Goal: Task Accomplishment & Management: Use online tool/utility

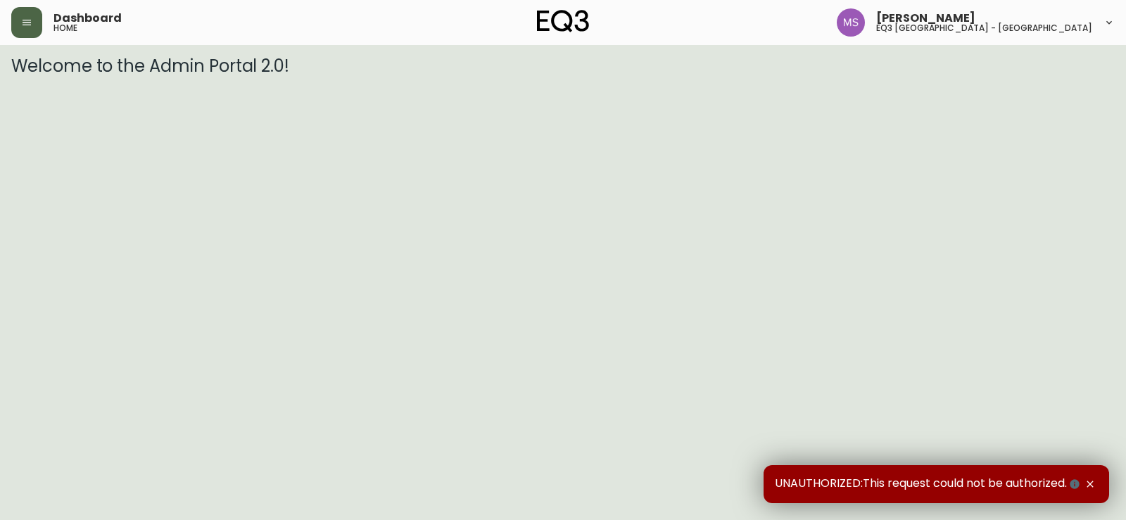
click at [32, 17] on icon "button" at bounding box center [26, 22] width 11 height 11
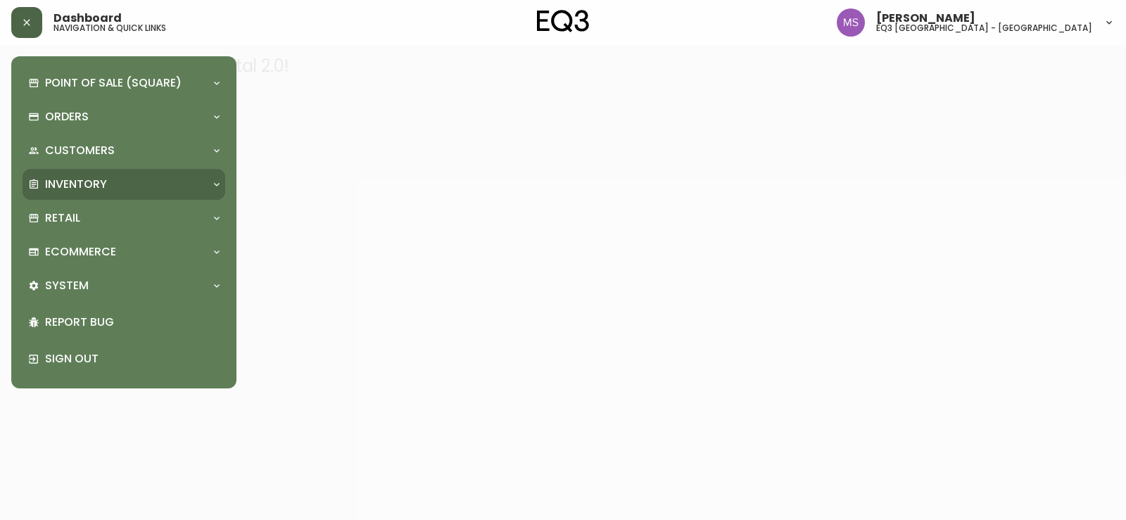
click at [84, 180] on p "Inventory" at bounding box center [76, 184] width 62 height 15
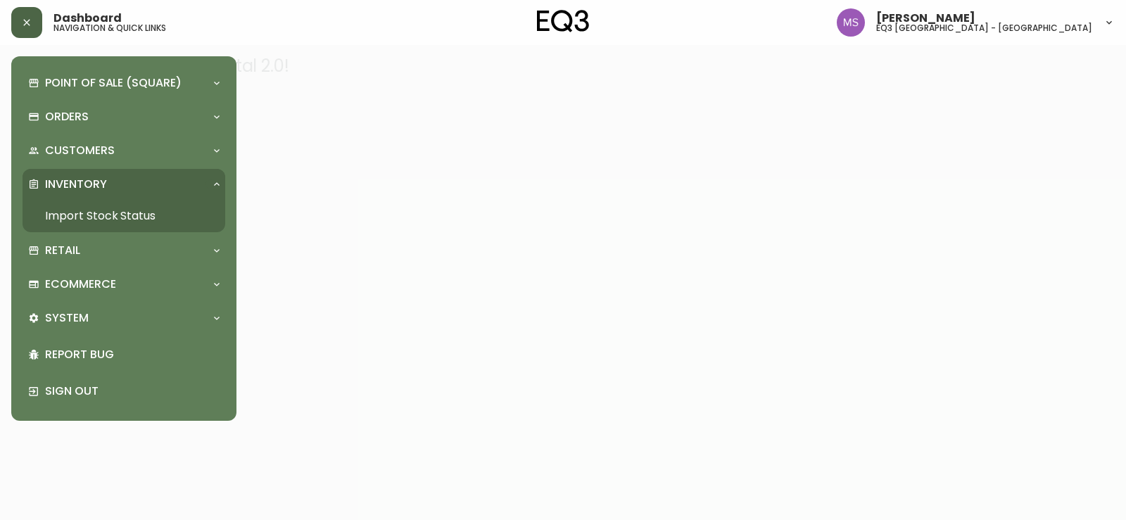
click at [94, 218] on link "Import Stock Status" at bounding box center [124, 216] width 203 height 32
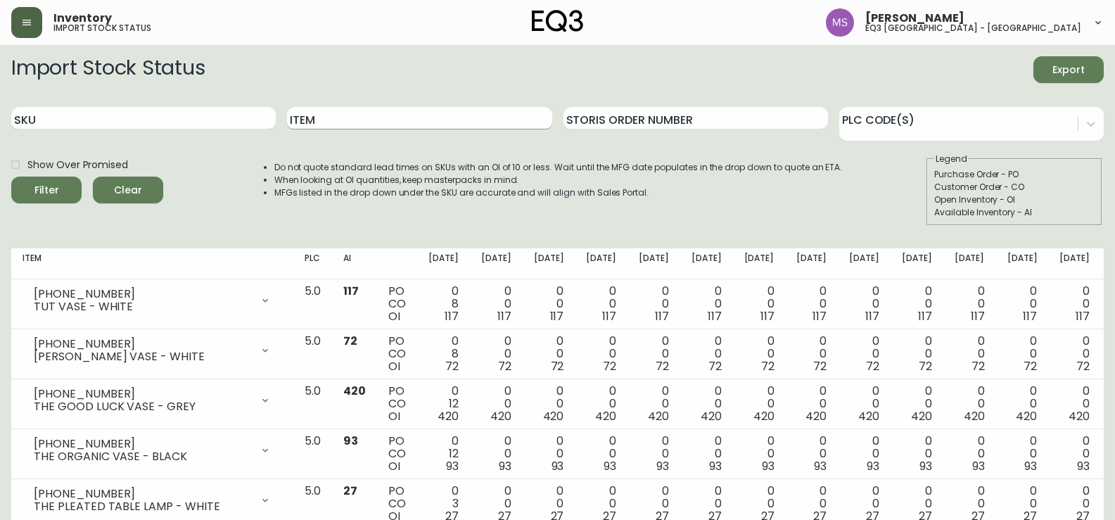
click at [367, 115] on input "Item" at bounding box center [419, 118] width 265 height 23
paste input "7020-031-4-B"
type input "7020-031-4-B"
click at [11, 177] on button "Filter" at bounding box center [46, 190] width 70 height 27
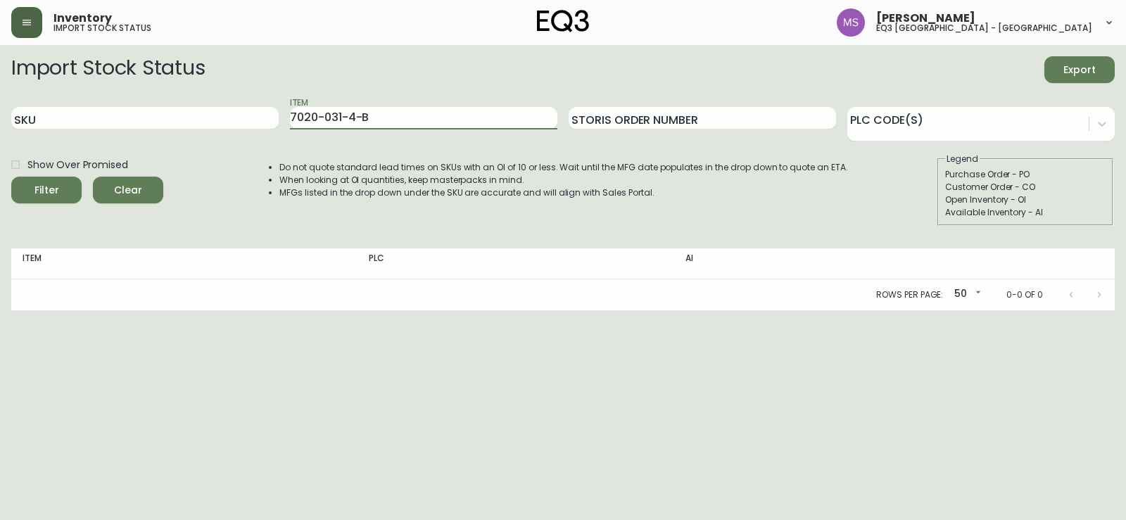
drag, startPoint x: 395, startPoint y: 116, endPoint x: 100, endPoint y: 139, distance: 296.5
click at [100, 139] on div "SKU Item 7020-031-4-B Storis Order Number PLC Code(s)" at bounding box center [562, 119] width 1103 height 46
click at [80, 117] on input "SKU" at bounding box center [144, 118] width 267 height 23
paste input "7020-031-4-B"
click at [11, 177] on button "Filter" at bounding box center [46, 190] width 70 height 27
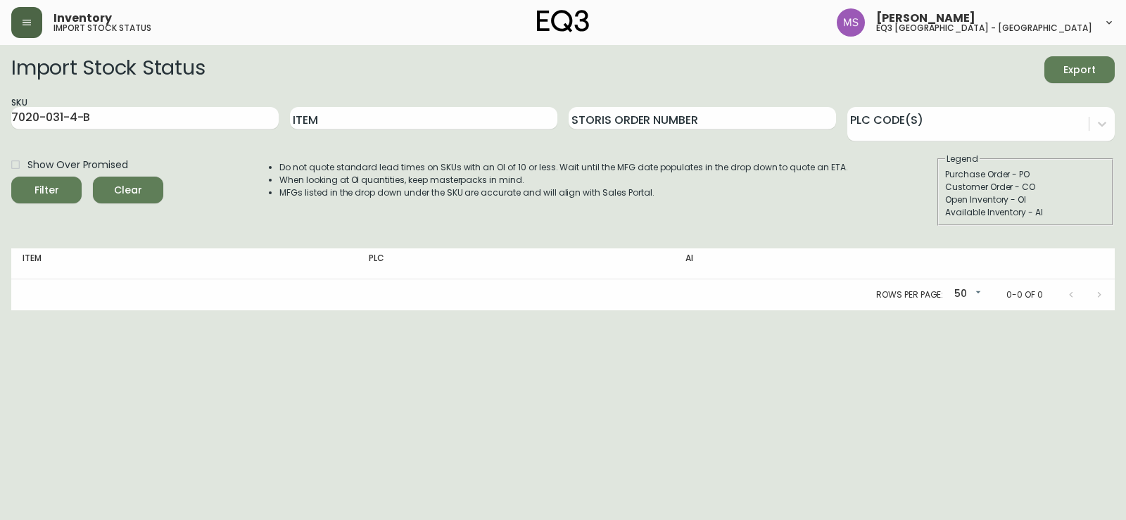
click at [44, 310] on html "Inventory import stock status [PERSON_NAME] eq3 [GEOGRAPHIC_DATA] - st laurent …" at bounding box center [563, 155] width 1126 height 310
drag, startPoint x: 136, startPoint y: 118, endPoint x: 0, endPoint y: 117, distance: 135.8
click at [0, 117] on main "Import Stock Status Export SKU 7020-031-4-B Item Storis Order Number PLC Code(s…" at bounding box center [563, 177] width 1126 height 265
click at [148, 106] on div "SKU 7020-031-4-B" at bounding box center [144, 119] width 267 height 46
drag, startPoint x: 148, startPoint y: 110, endPoint x: 40, endPoint y: 113, distance: 108.4
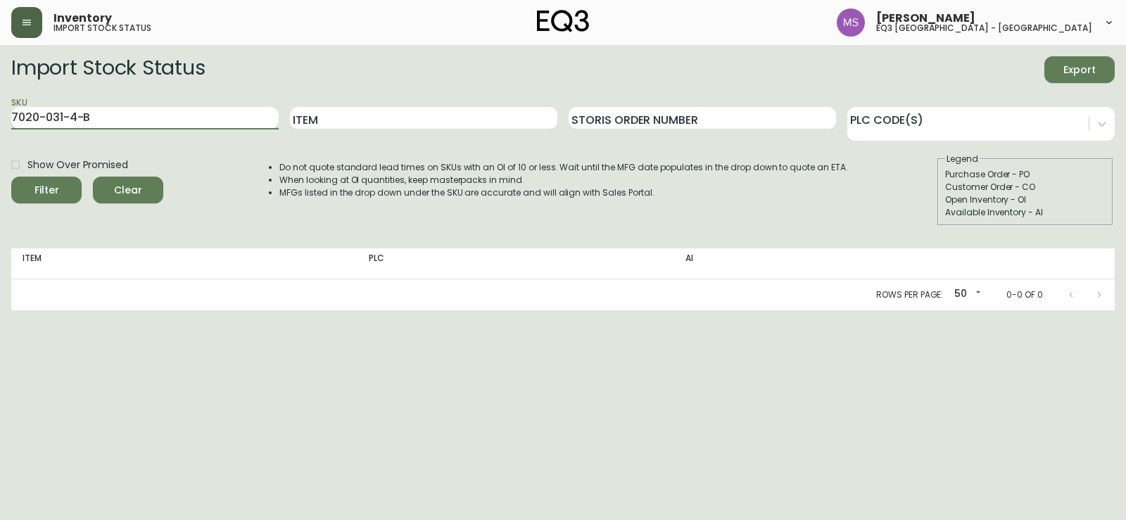
click at [40, 113] on input "7020-031-4-B" at bounding box center [144, 118] width 267 height 23
type input "7020"
click at [337, 112] on input "Item" at bounding box center [423, 118] width 267 height 23
type input "custom"
click at [11, 177] on button "Filter" at bounding box center [46, 190] width 70 height 27
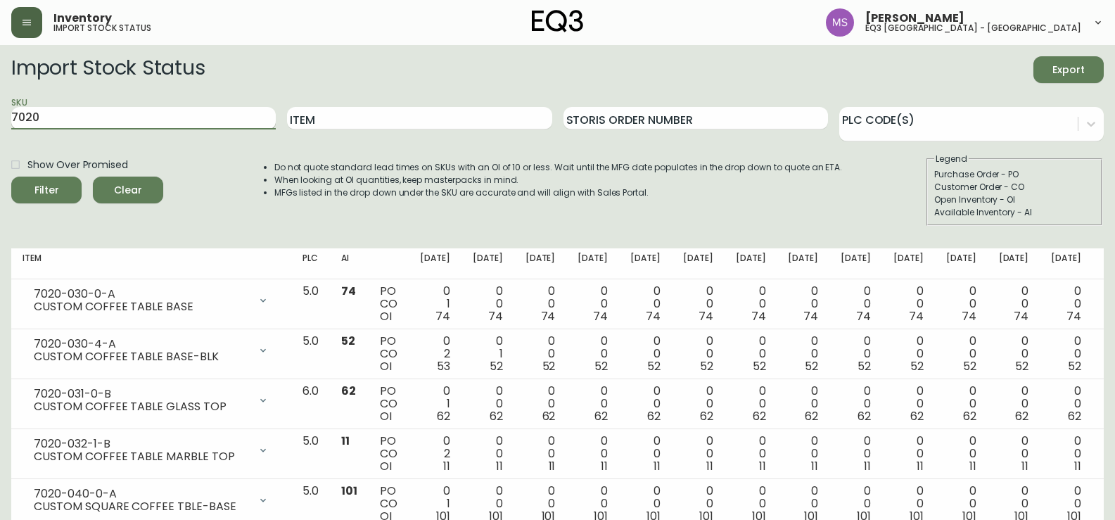
click at [235, 118] on input "7020" at bounding box center [143, 118] width 265 height 23
drag, startPoint x: 235, startPoint y: 118, endPoint x: 87, endPoint y: 127, distance: 148.1
paste input "-030-4-A"
click at [11, 177] on button "Filter" at bounding box center [46, 190] width 70 height 27
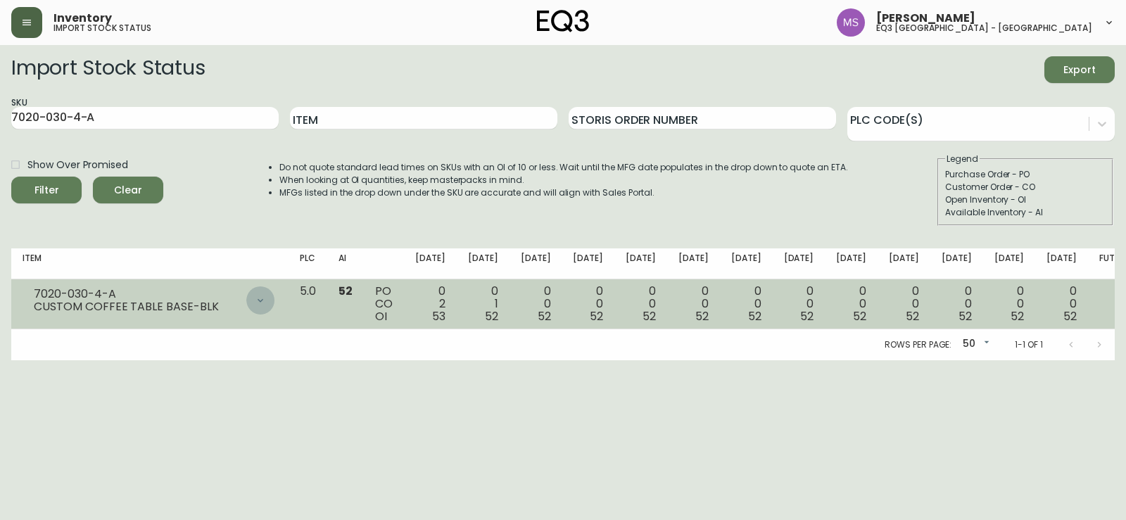
click at [263, 300] on icon at bounding box center [261, 300] width 6 height 4
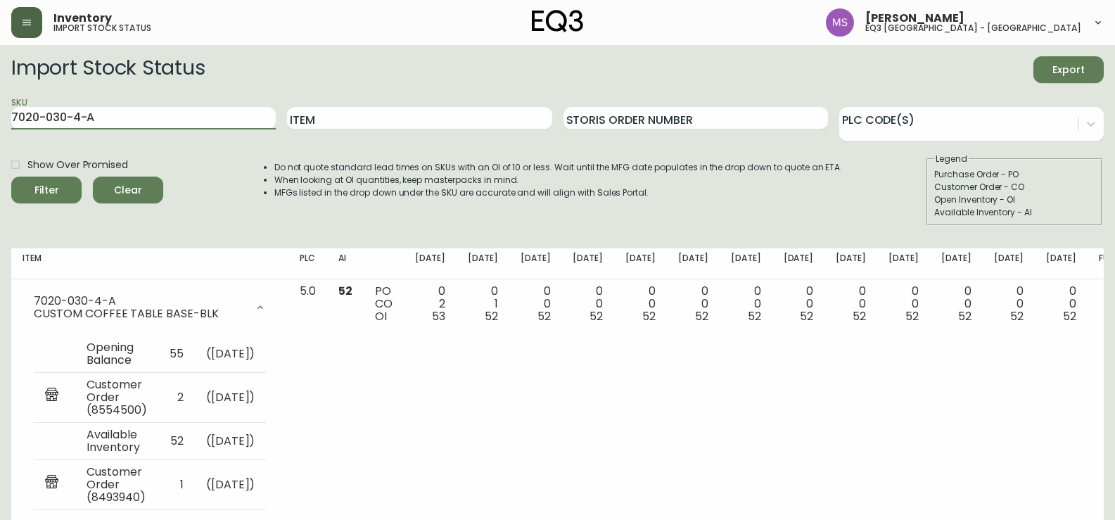
drag, startPoint x: 181, startPoint y: 110, endPoint x: 0, endPoint y: 136, distance: 182.6
click at [0, 136] on main "Import Stock Status Export SKU 7020-030-4-A Item Storis Order Number PLC Code(s…" at bounding box center [557, 302] width 1115 height 514
paste input "1-4-B"
click at [11, 177] on button "Filter" at bounding box center [46, 190] width 70 height 27
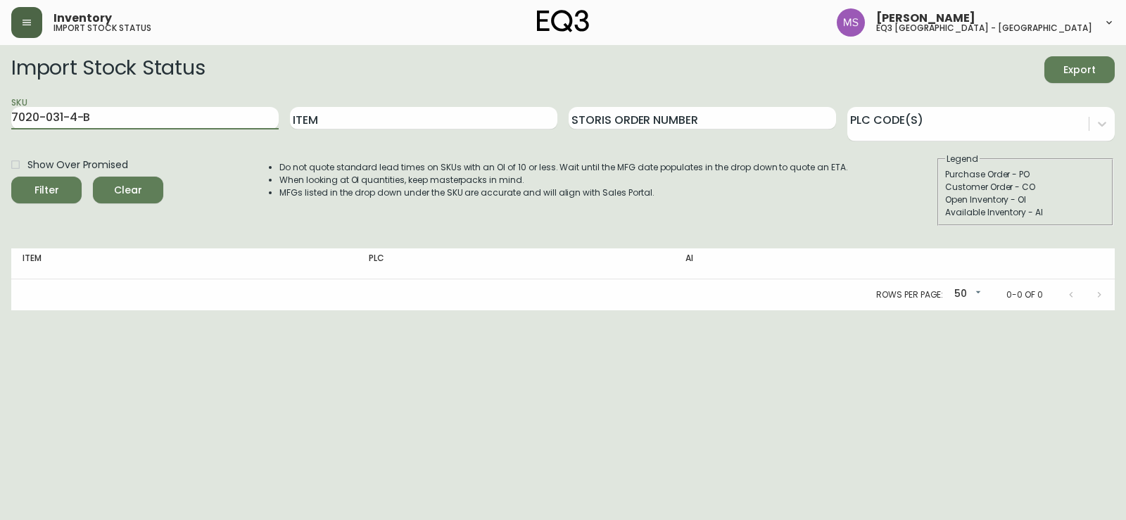
drag, startPoint x: 186, startPoint y: 115, endPoint x: 0, endPoint y: 114, distance: 186.5
click at [0, 114] on main "Import Stock Status Export SKU 7020-031-4-B Item Storis Order Number PLC Code(s…" at bounding box center [563, 177] width 1126 height 265
click at [11, 177] on button "Filter" at bounding box center [46, 190] width 70 height 27
drag, startPoint x: 146, startPoint y: 120, endPoint x: 44, endPoint y: 110, distance: 102.5
click at [44, 110] on input "7020-031-4-B" at bounding box center [144, 118] width 267 height 23
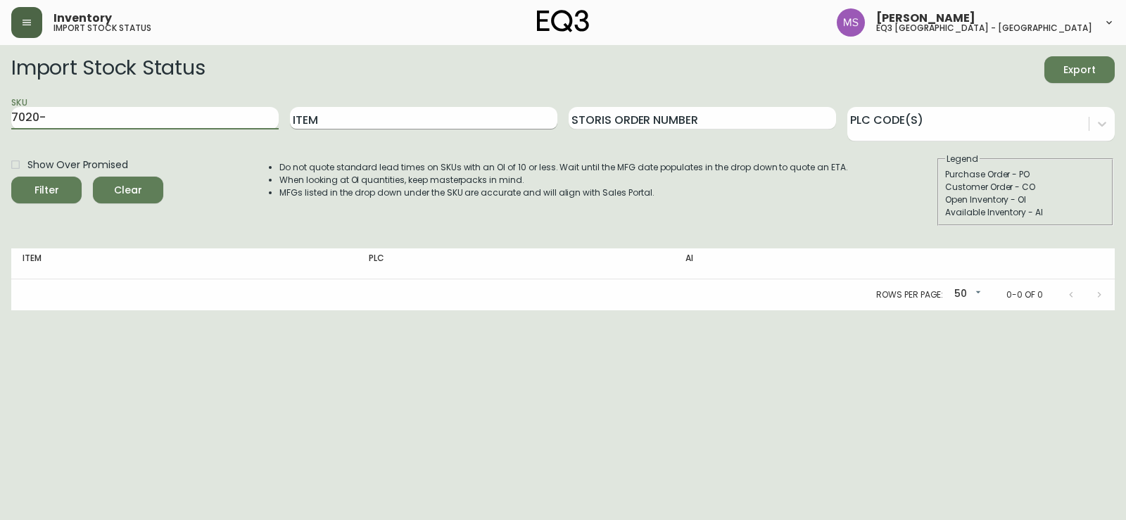
type input "7020-"
click at [11, 177] on button "Filter" at bounding box center [46, 190] width 70 height 27
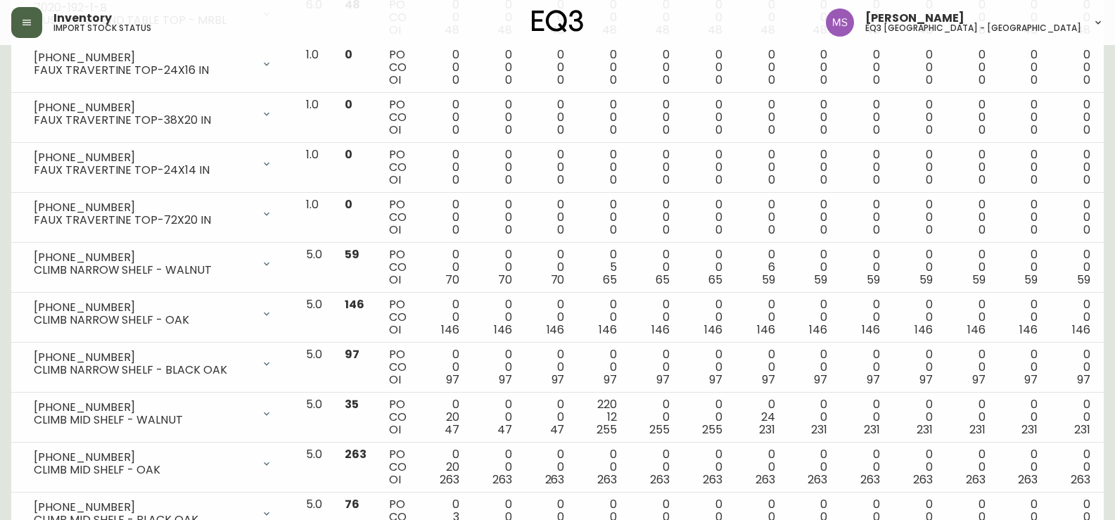
scroll to position [1590, 0]
